Goal: Information Seeking & Learning: Learn about a topic

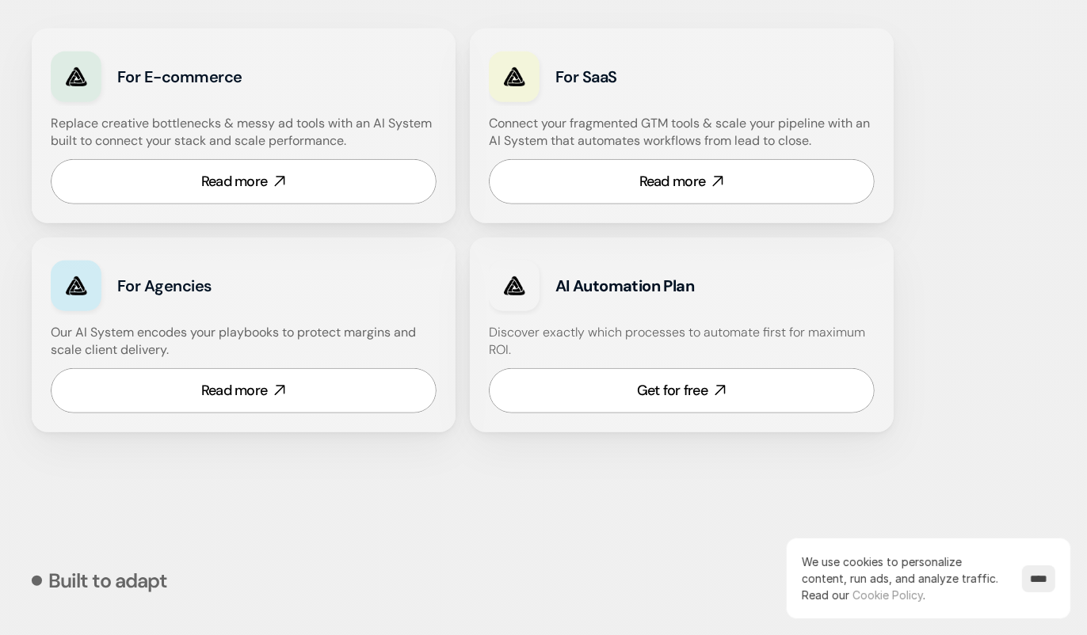
scroll to position [1054, 0]
click at [254, 173] on div "Read more" at bounding box center [234, 182] width 67 height 20
click at [687, 393] on div "Get for free" at bounding box center [672, 391] width 70 height 20
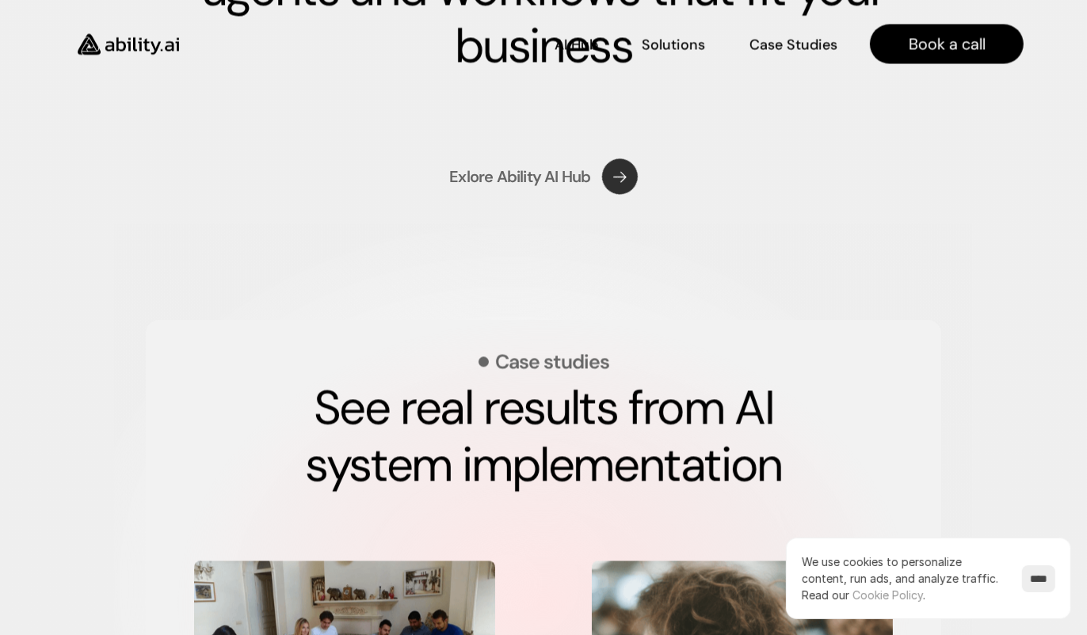
scroll to position [2549, 0]
click at [619, 177] on use at bounding box center [619, 177] width 51 height 51
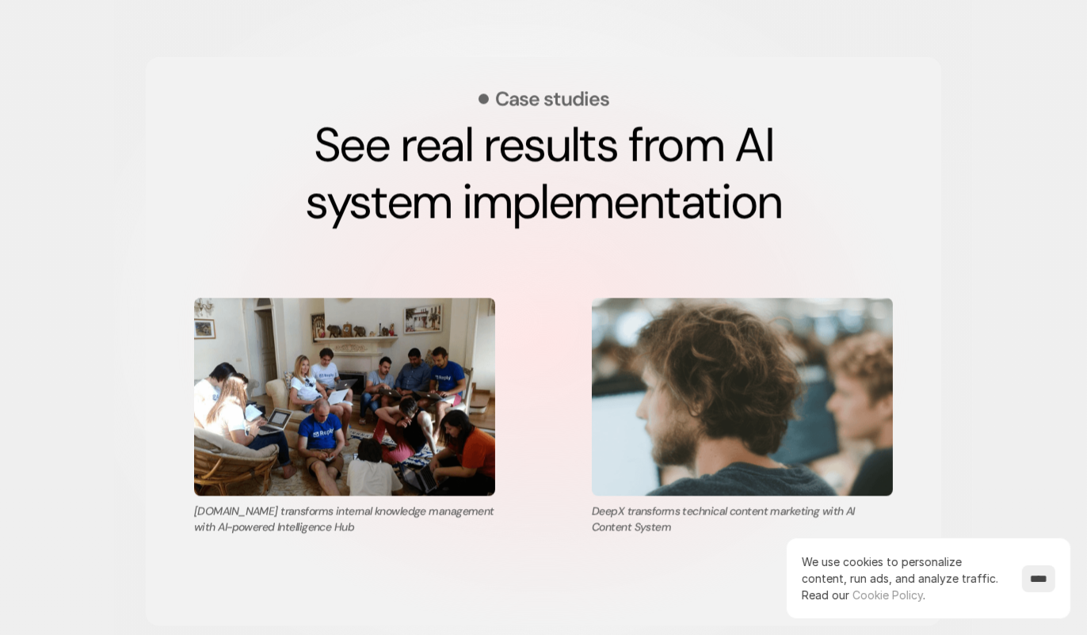
scroll to position [2812, 0]
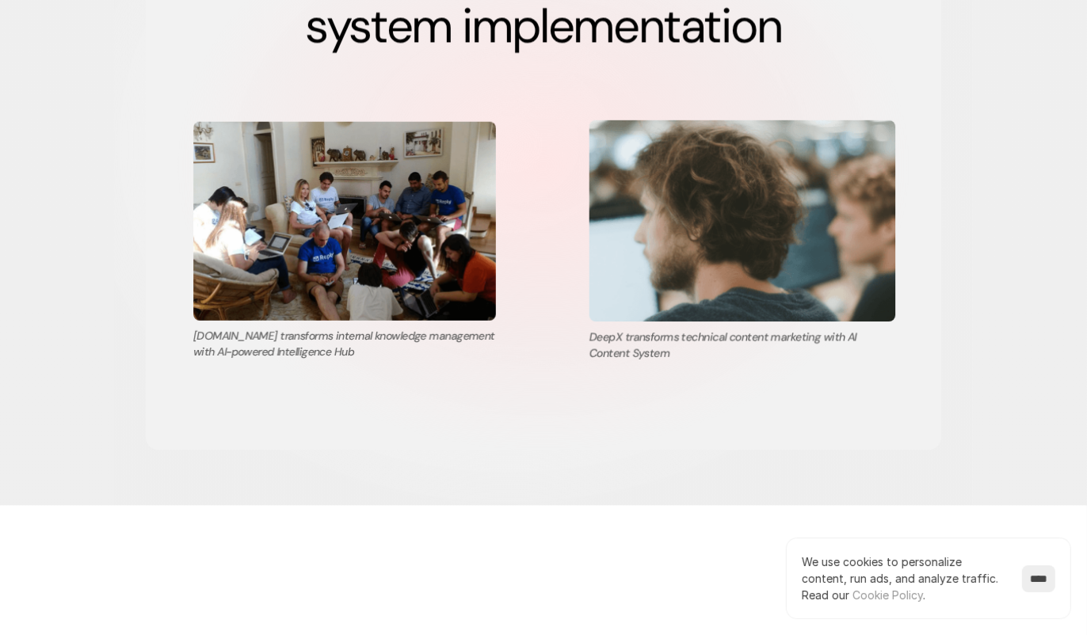
scroll to position [2989, 0]
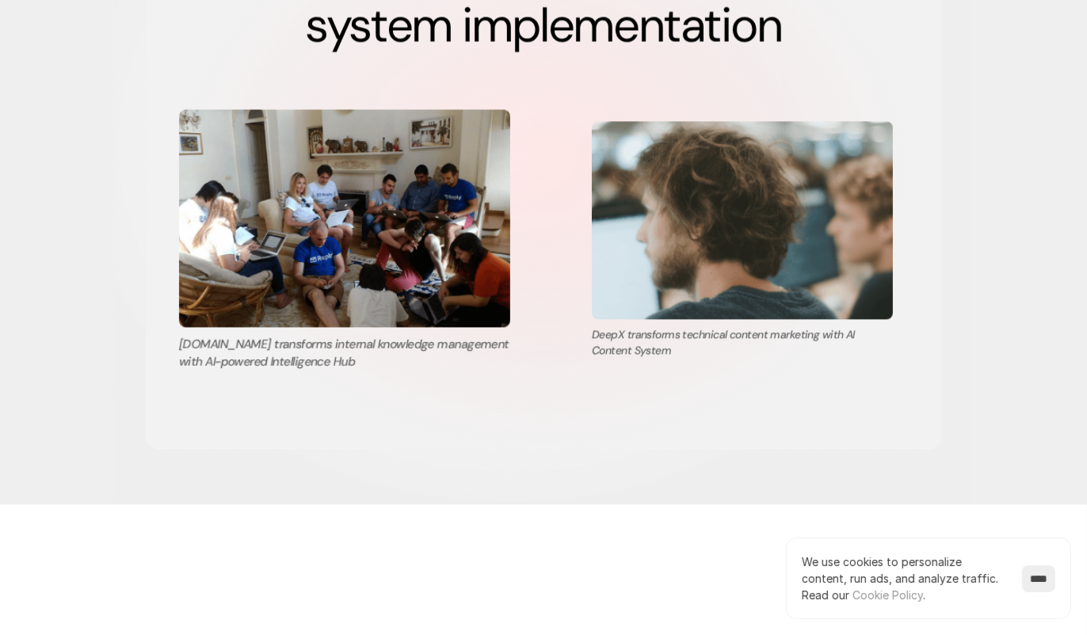
click at [375, 230] on img at bounding box center [344, 218] width 331 height 218
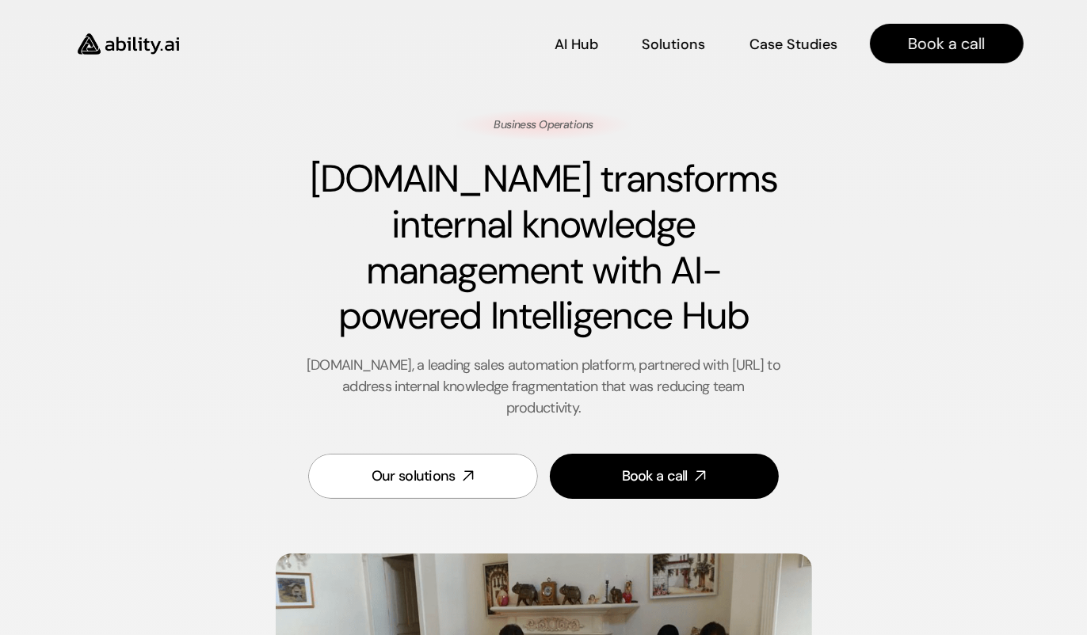
click at [132, 45] on img at bounding box center [128, 44] width 130 height 50
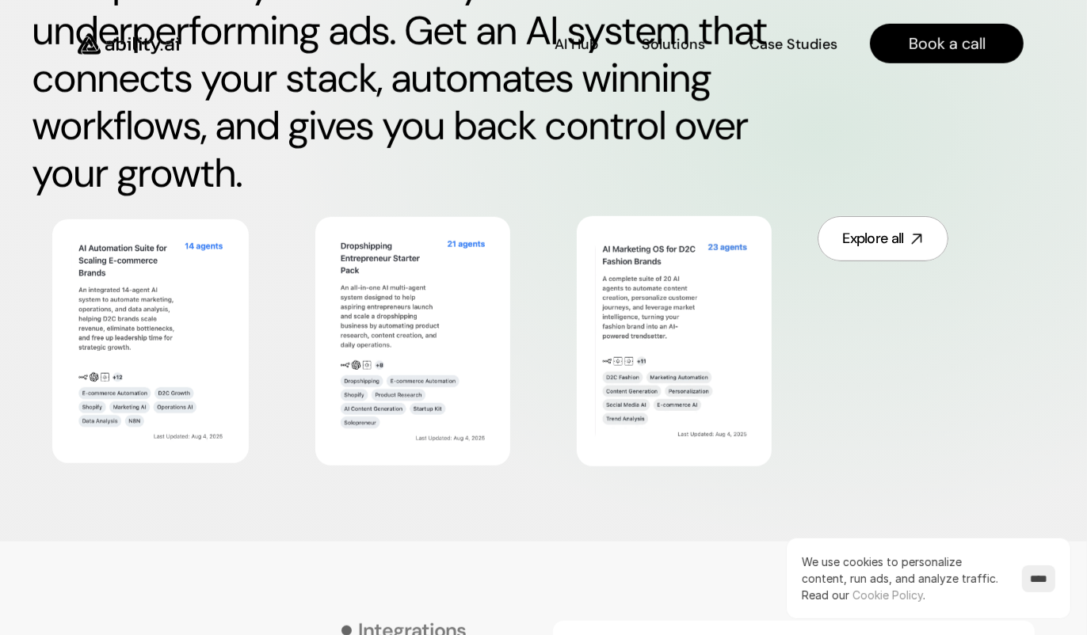
scroll to position [879, 0]
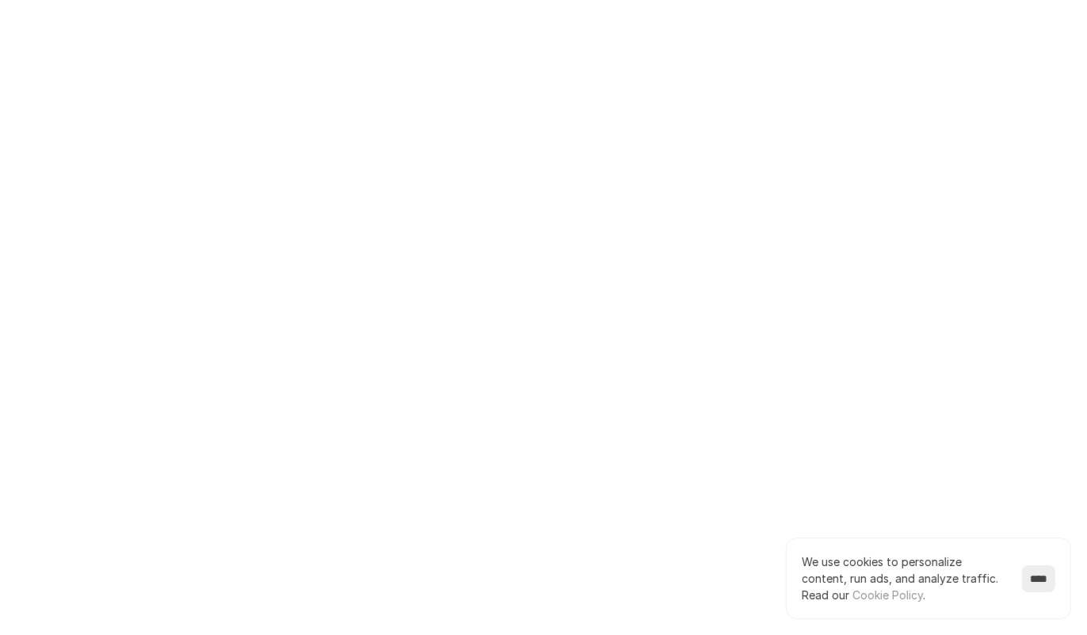
scroll to position [16, 0]
click at [1029, 575] on input "****" at bounding box center [1038, 578] width 33 height 27
